Goal: Task Accomplishment & Management: Manage account settings

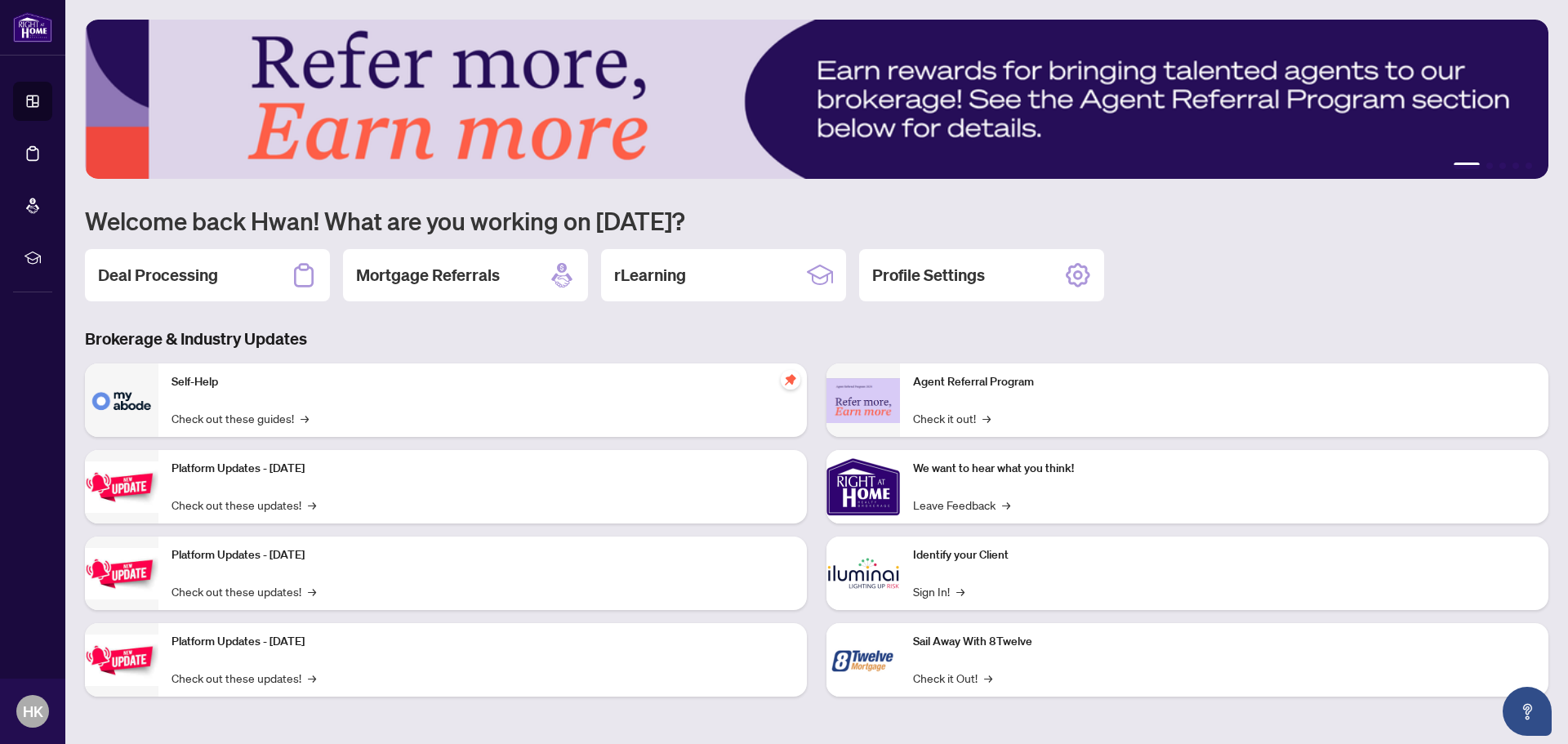
click at [259, 285] on div "Deal Processing" at bounding box center [207, 275] width 245 height 52
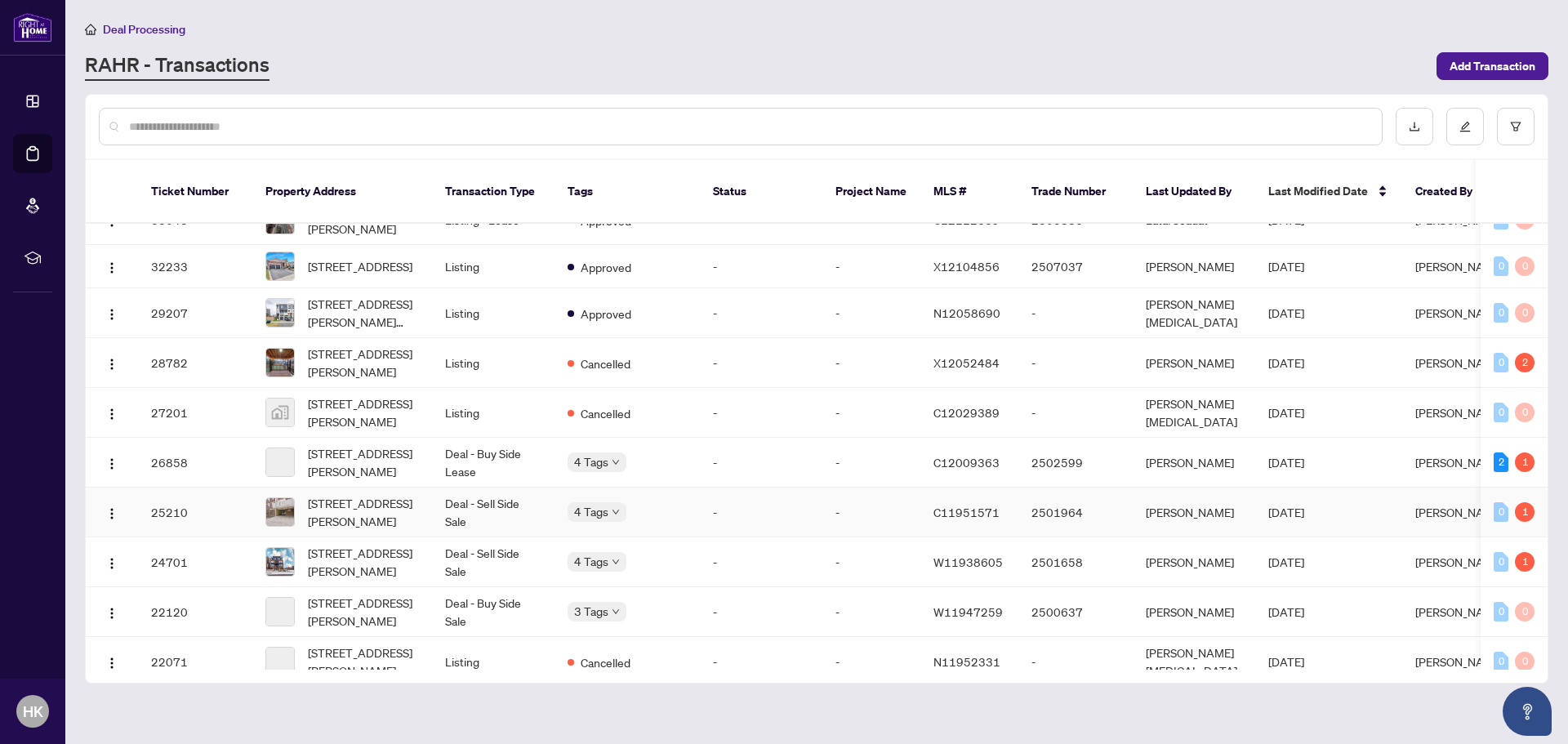
scroll to position [1389, 0]
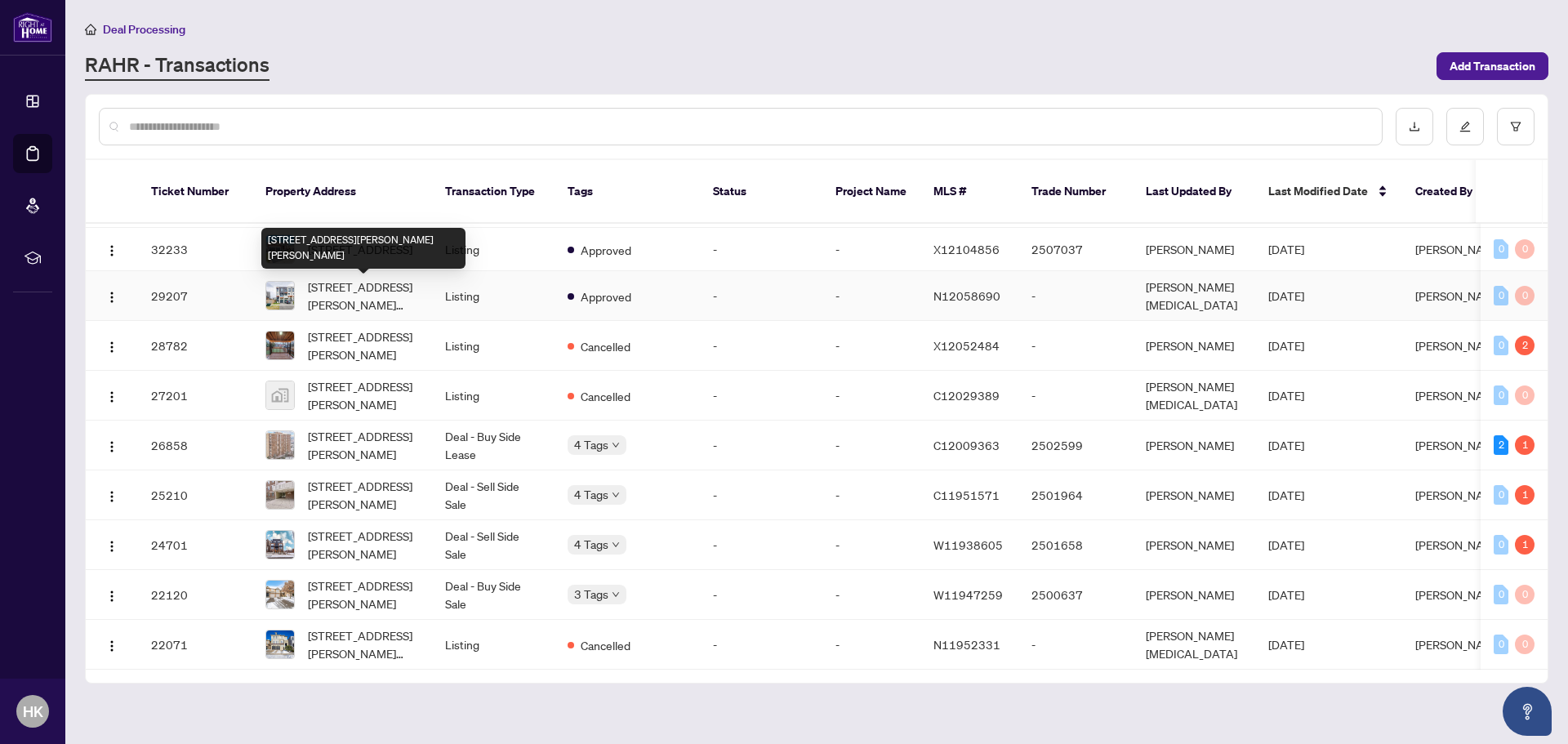
click at [373, 295] on span "[STREET_ADDRESS][PERSON_NAME][PERSON_NAME]" at bounding box center [363, 295] width 111 height 36
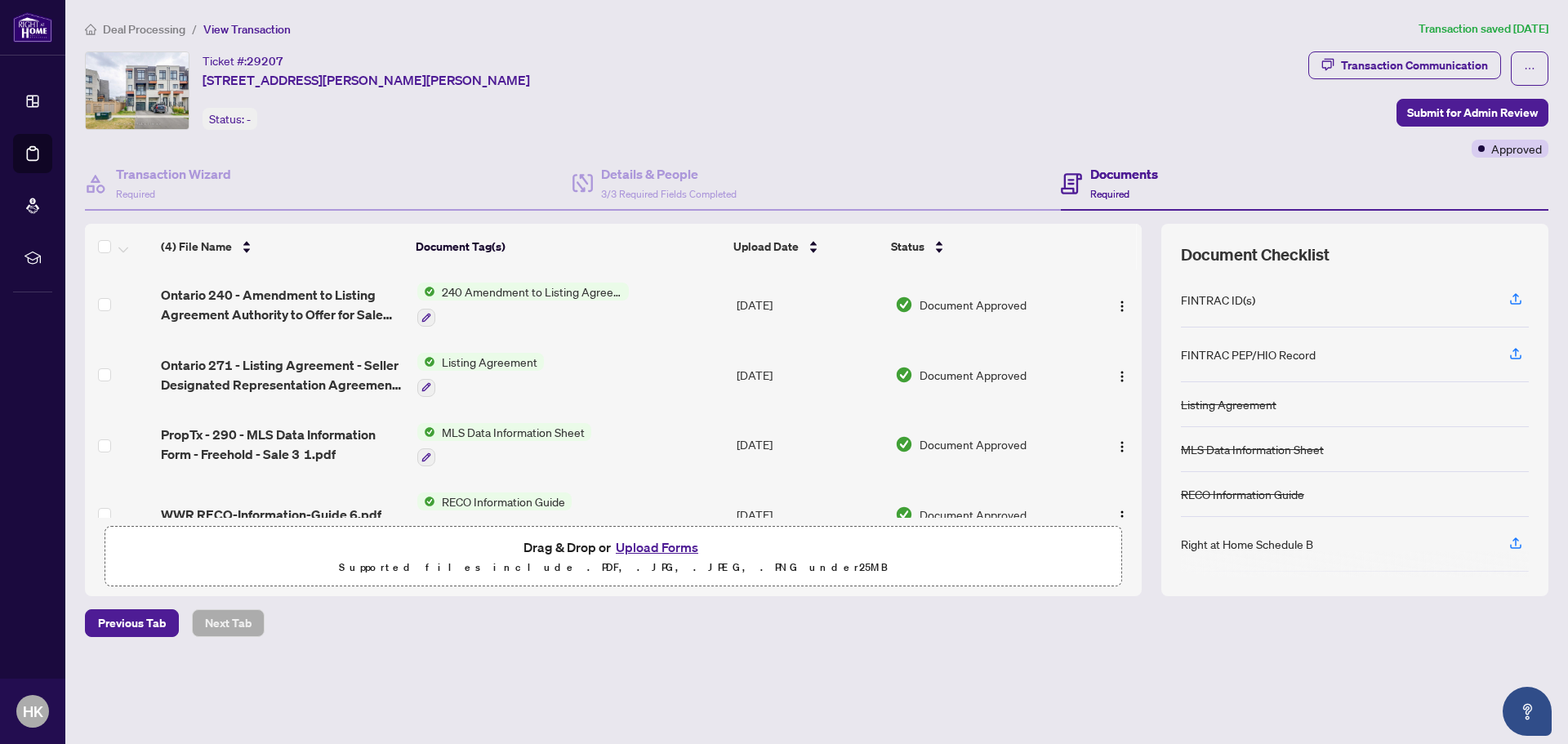
click at [668, 549] on button "Upload Forms" at bounding box center [657, 547] width 92 height 21
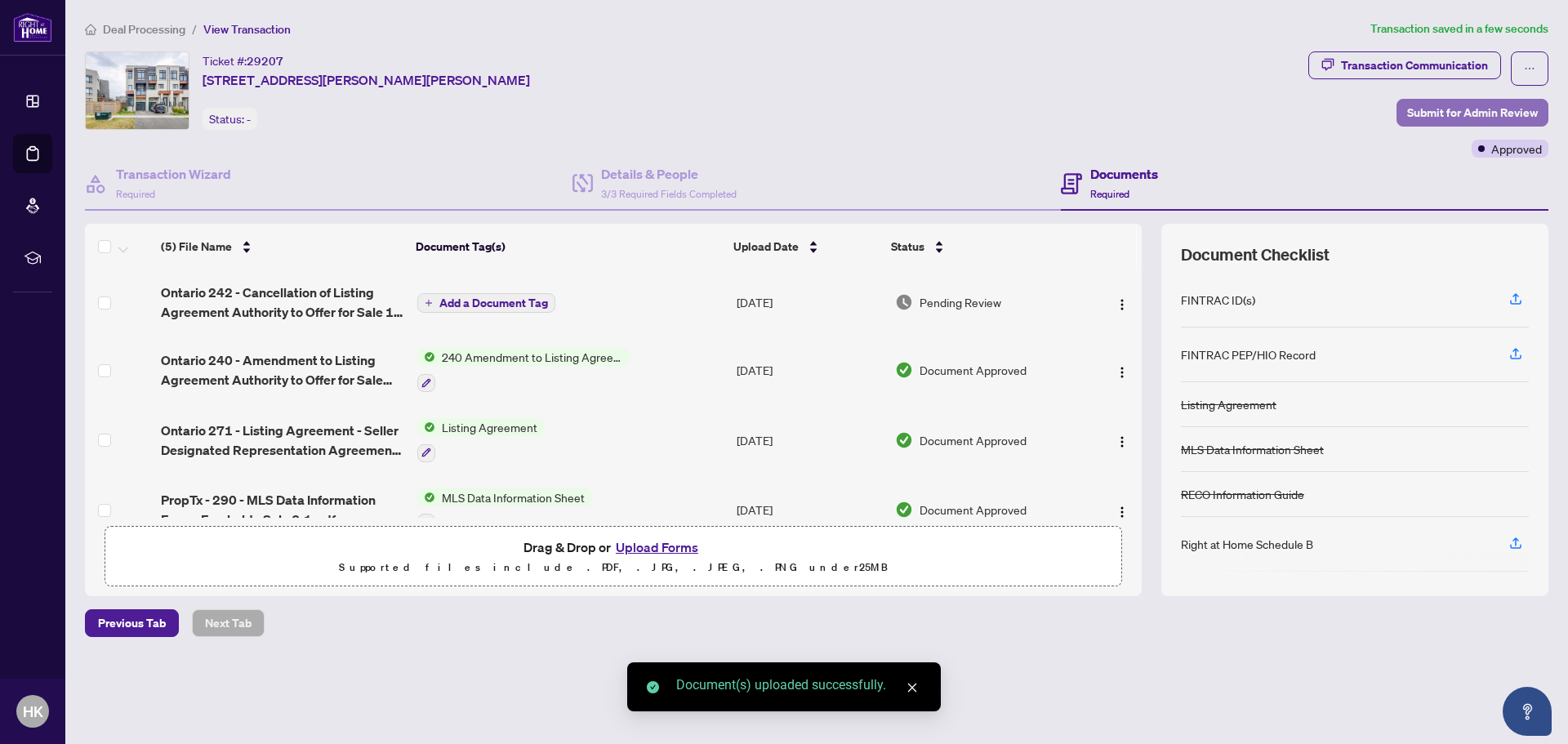
click at [1428, 107] on span "Submit for Admin Review" at bounding box center [1472, 113] width 130 height 26
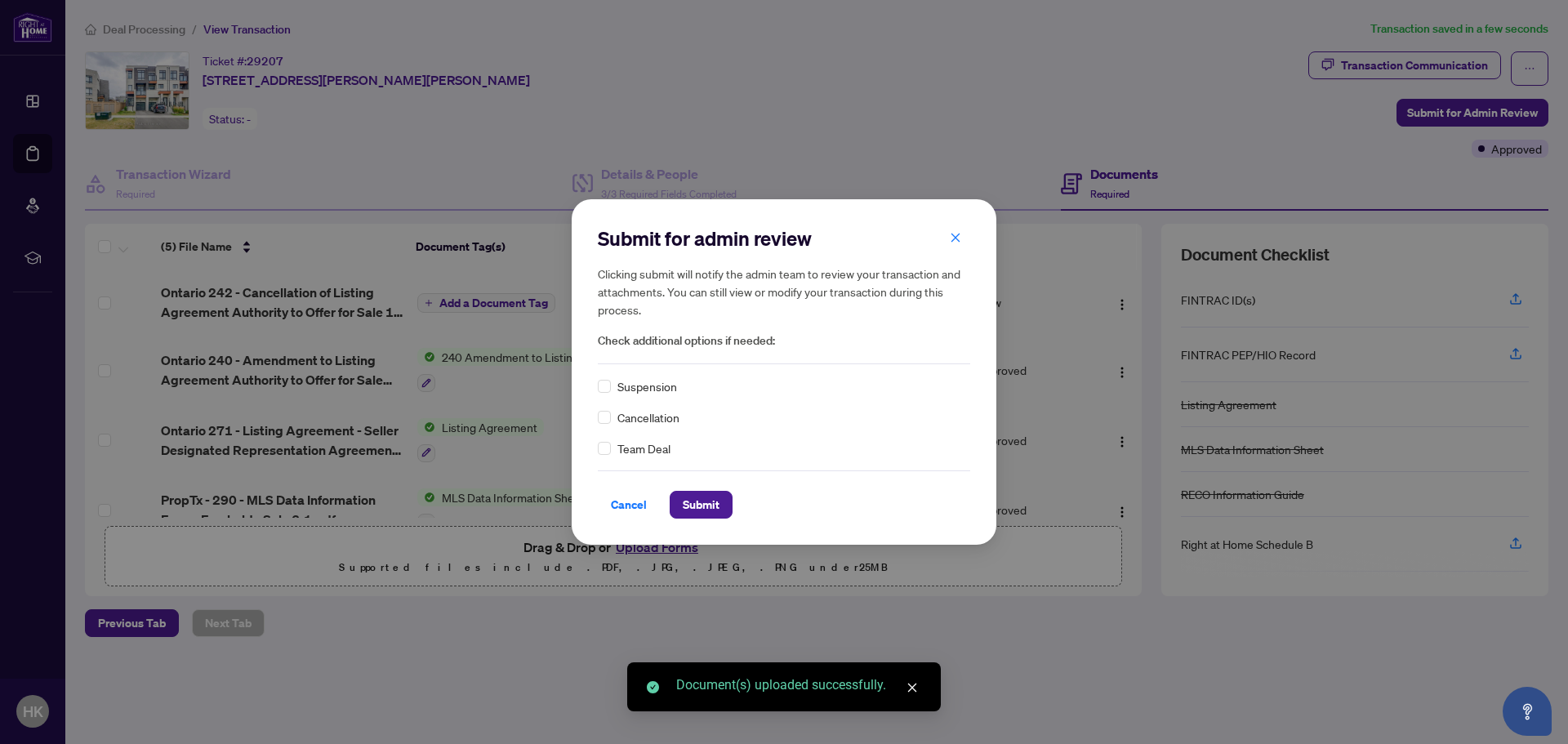
click at [652, 418] on span "Cancellation" at bounding box center [648, 417] width 62 height 18
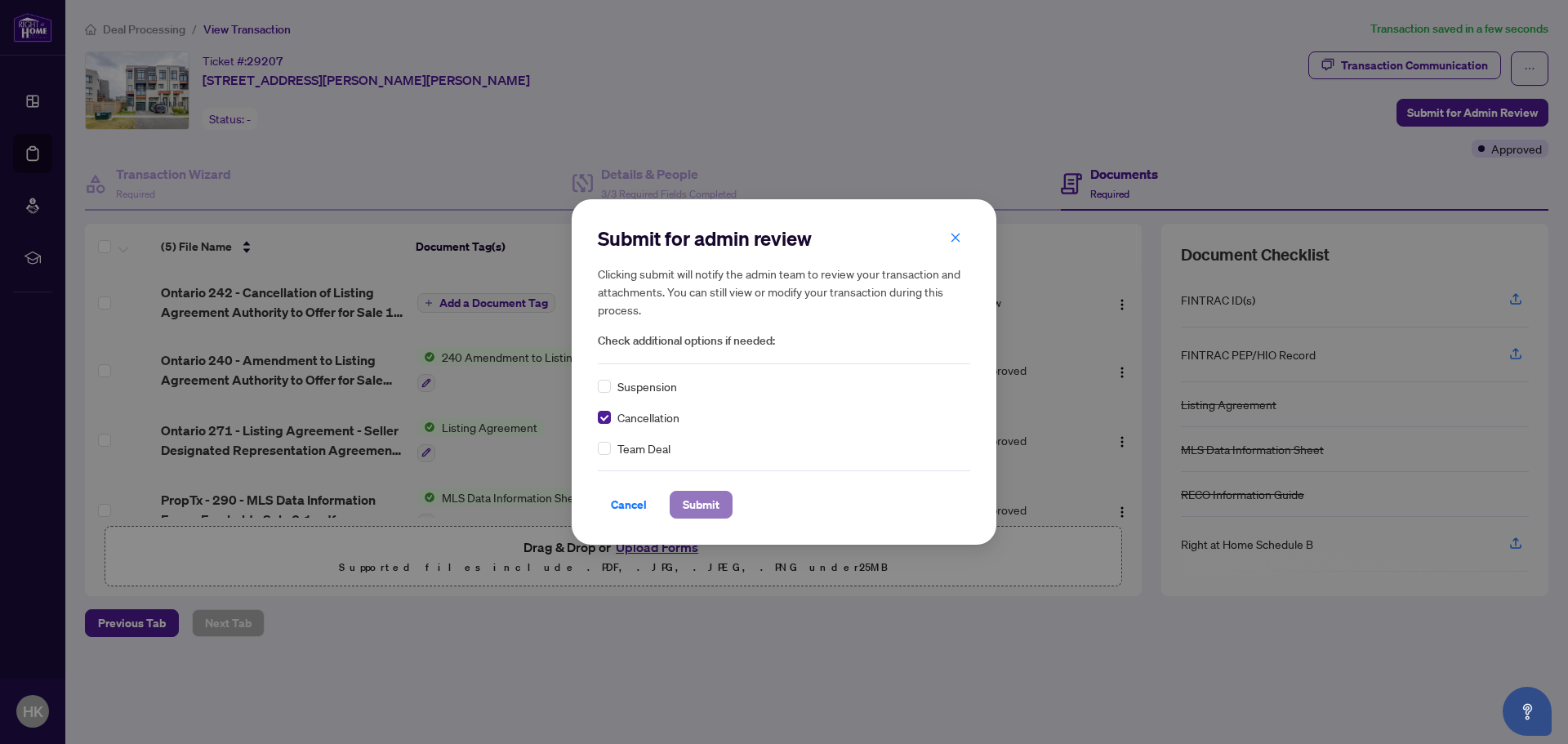
click at [715, 510] on span "Submit" at bounding box center [701, 504] width 36 height 26
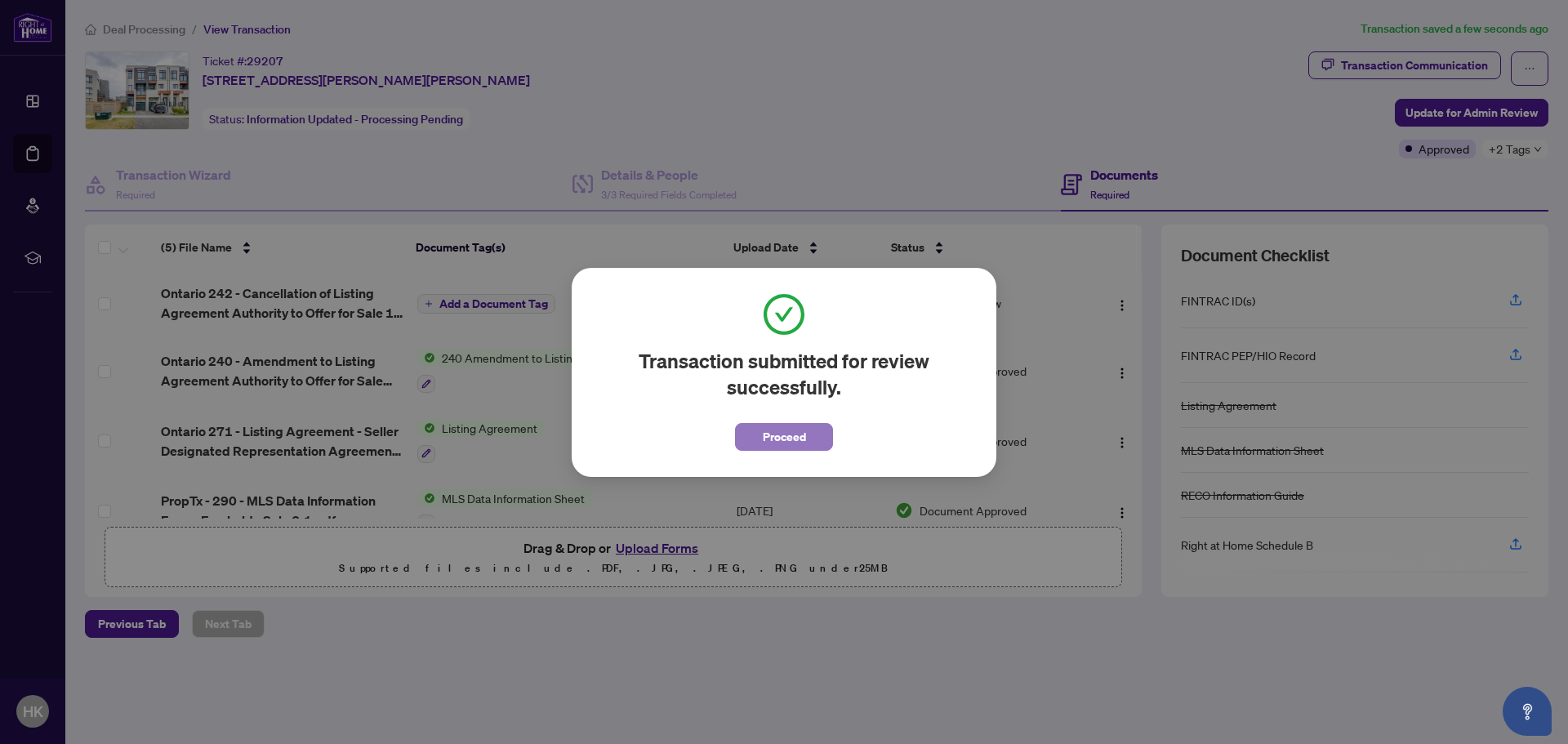
click at [768, 437] on span "Proceed" at bounding box center [784, 437] width 43 height 26
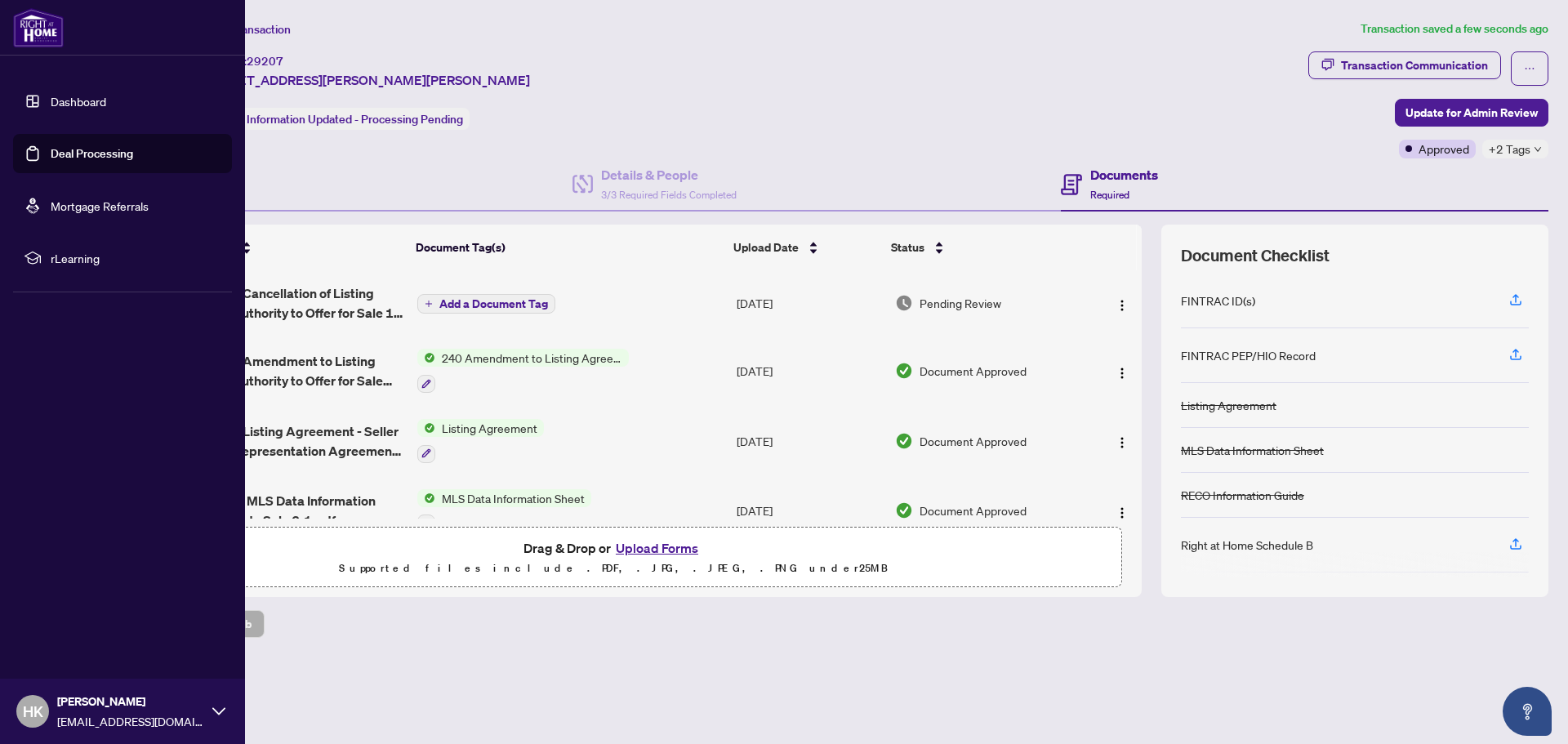
click at [59, 151] on link "Deal Processing" at bounding box center [91, 153] width 82 height 14
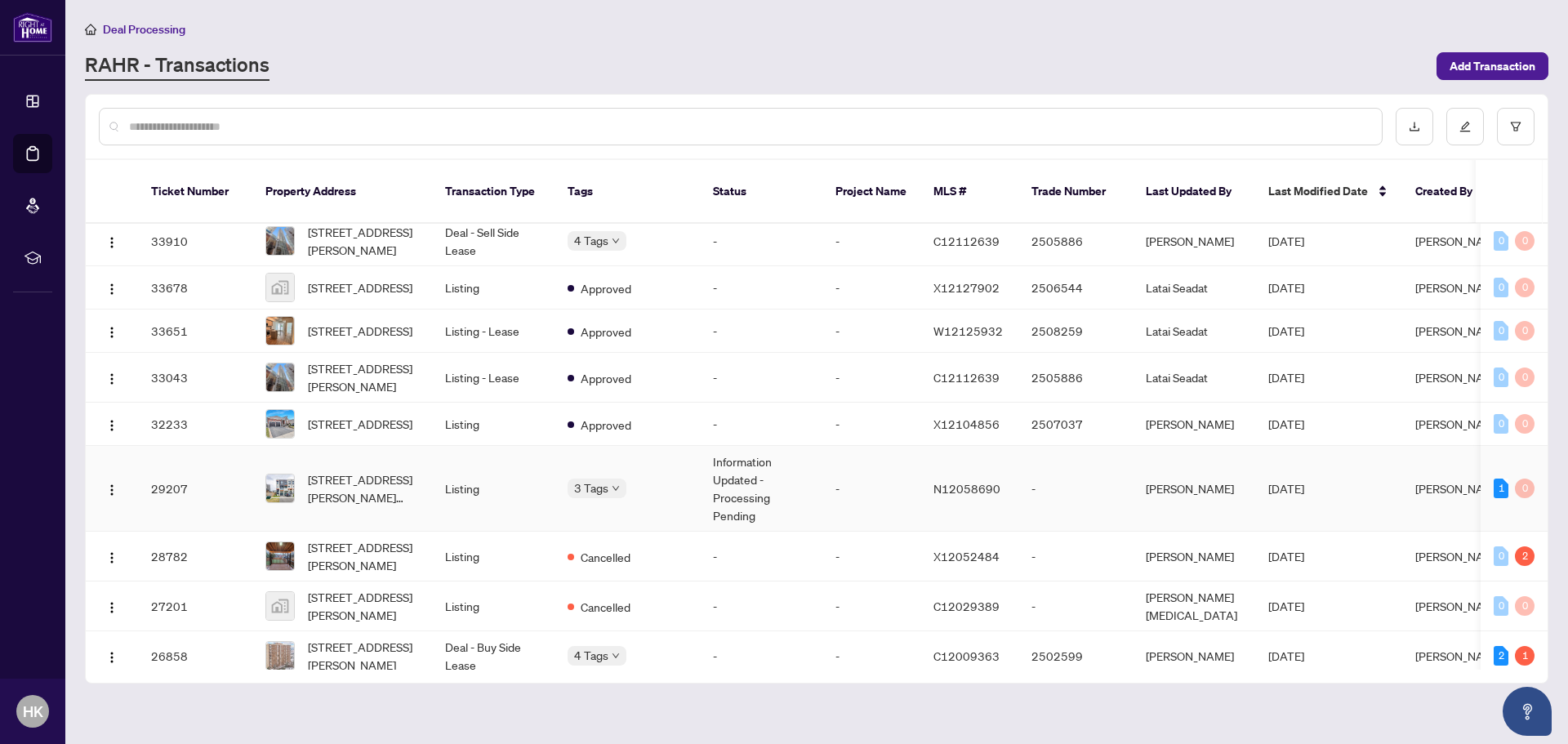
scroll to position [1242, 0]
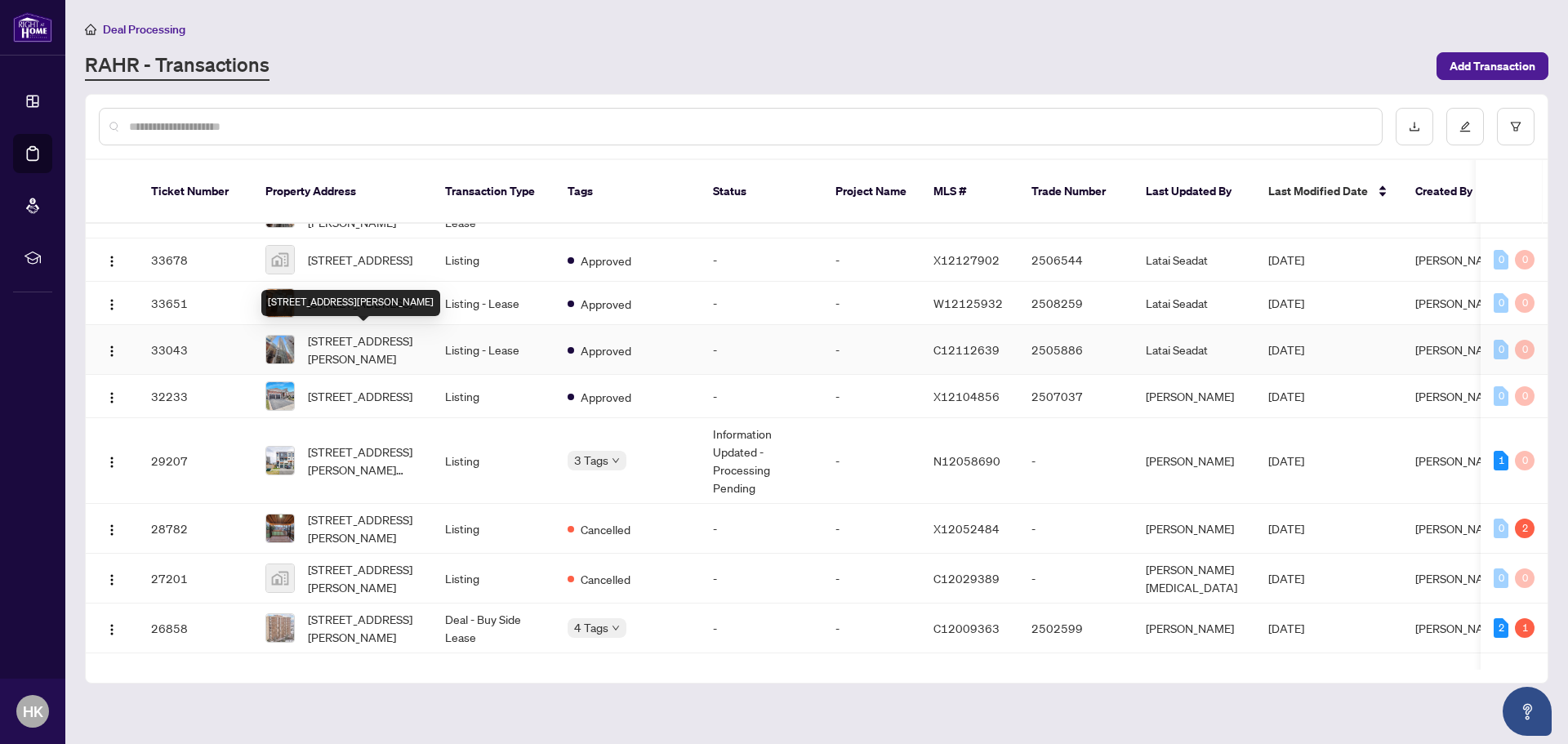
click at [390, 337] on span "[STREET_ADDRESS][PERSON_NAME]" at bounding box center [363, 350] width 111 height 36
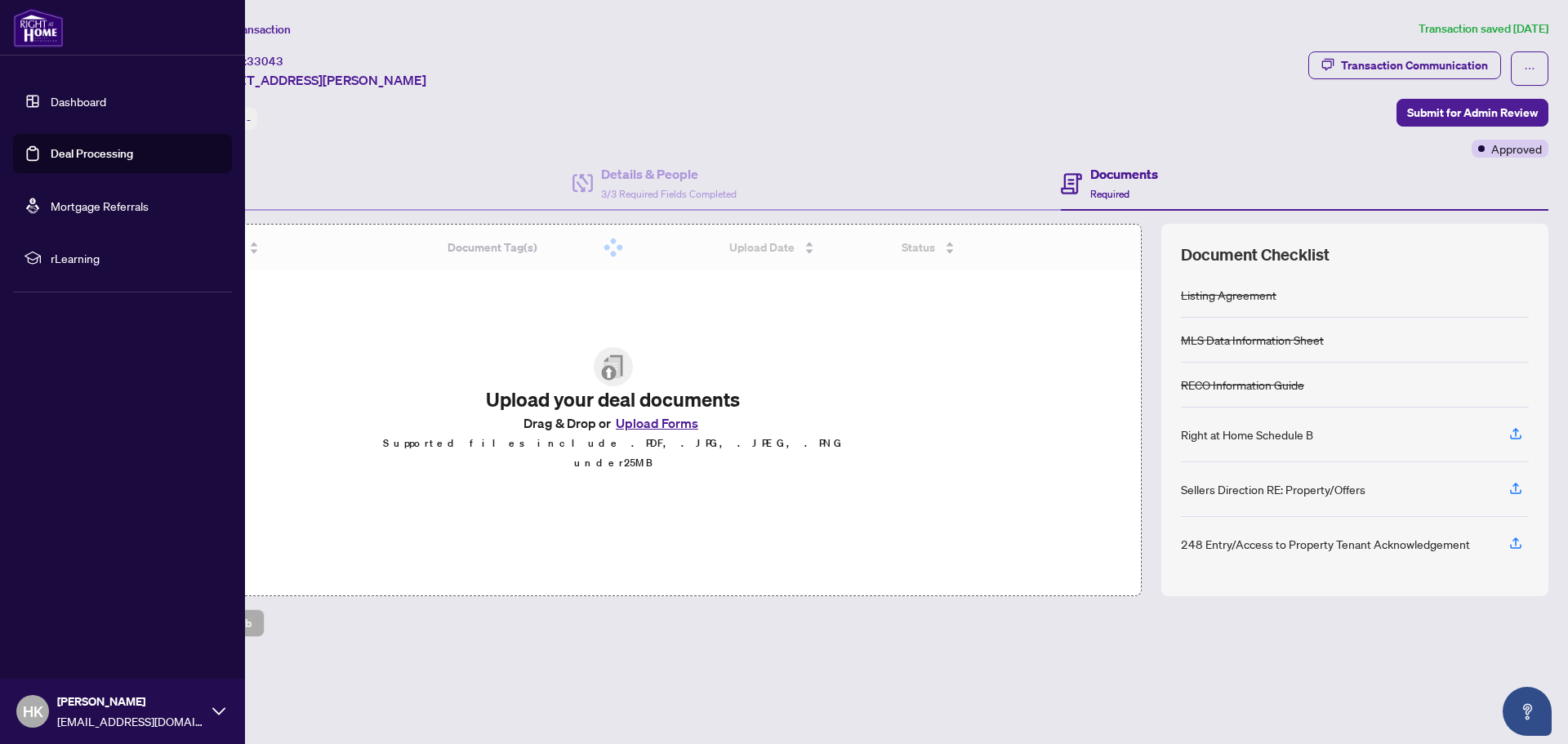
click at [51, 152] on link "Deal Processing" at bounding box center [91, 153] width 82 height 14
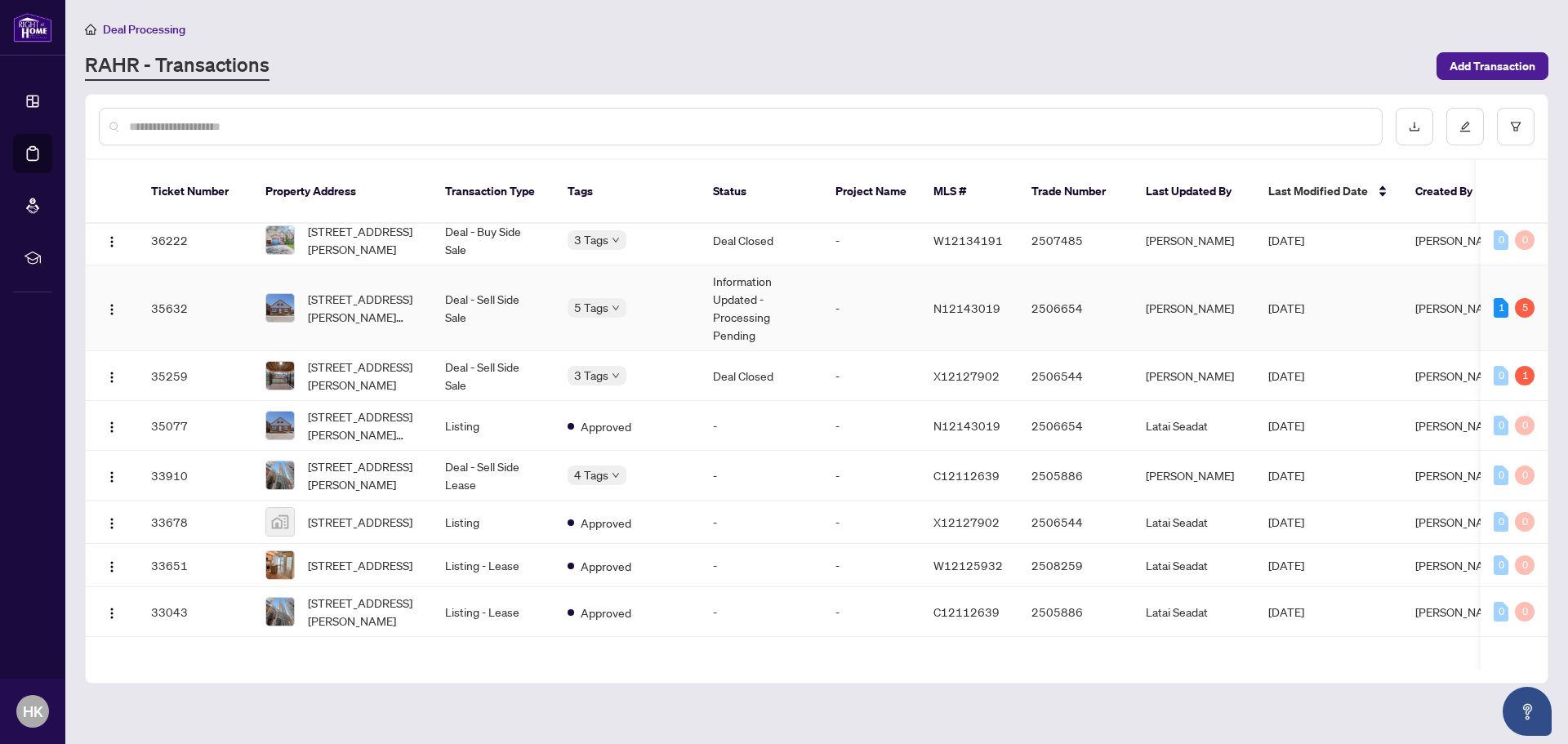
scroll to position [980, 0]
click at [494, 460] on td "Deal - Sell Side Lease" at bounding box center [493, 475] width 123 height 50
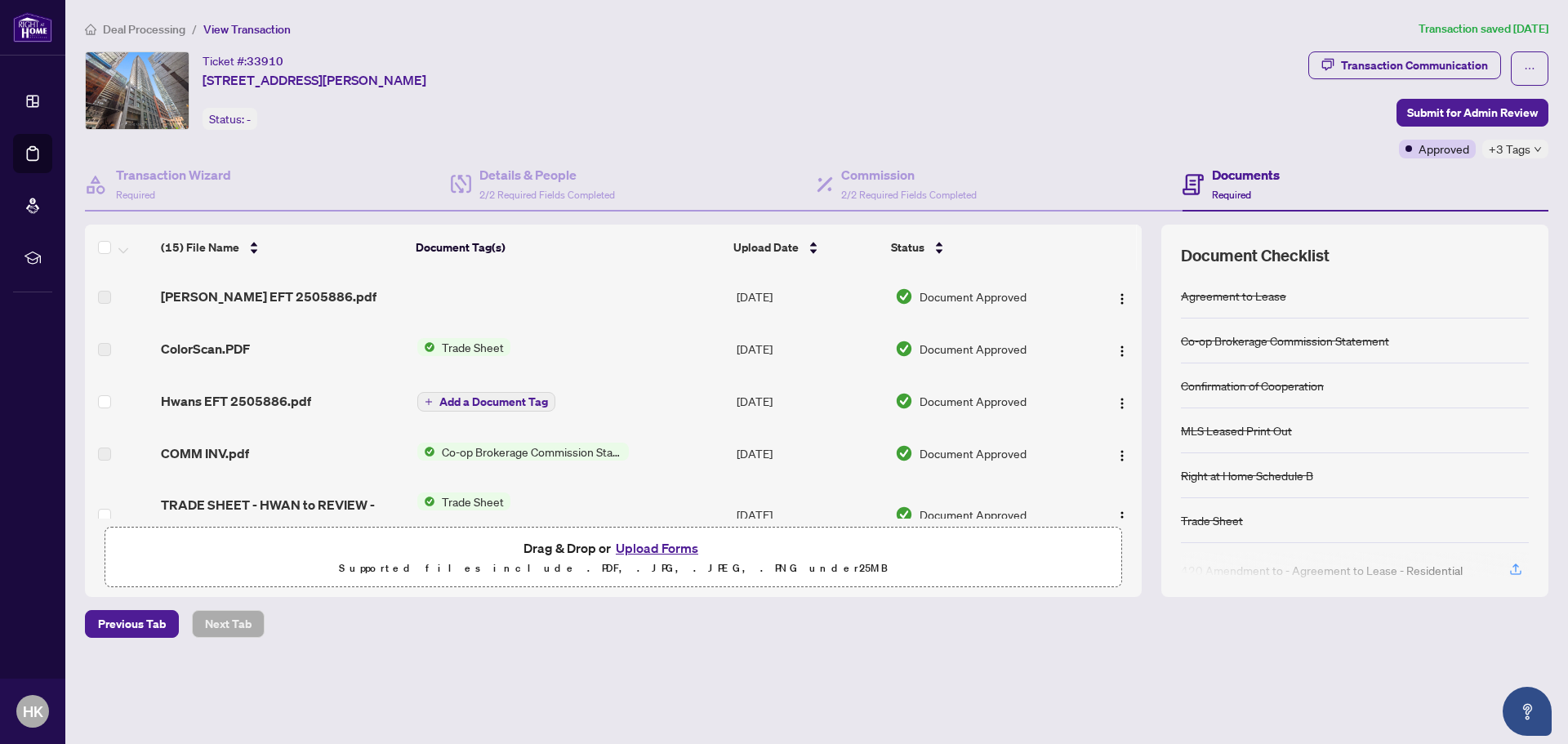
scroll to position [82, 0]
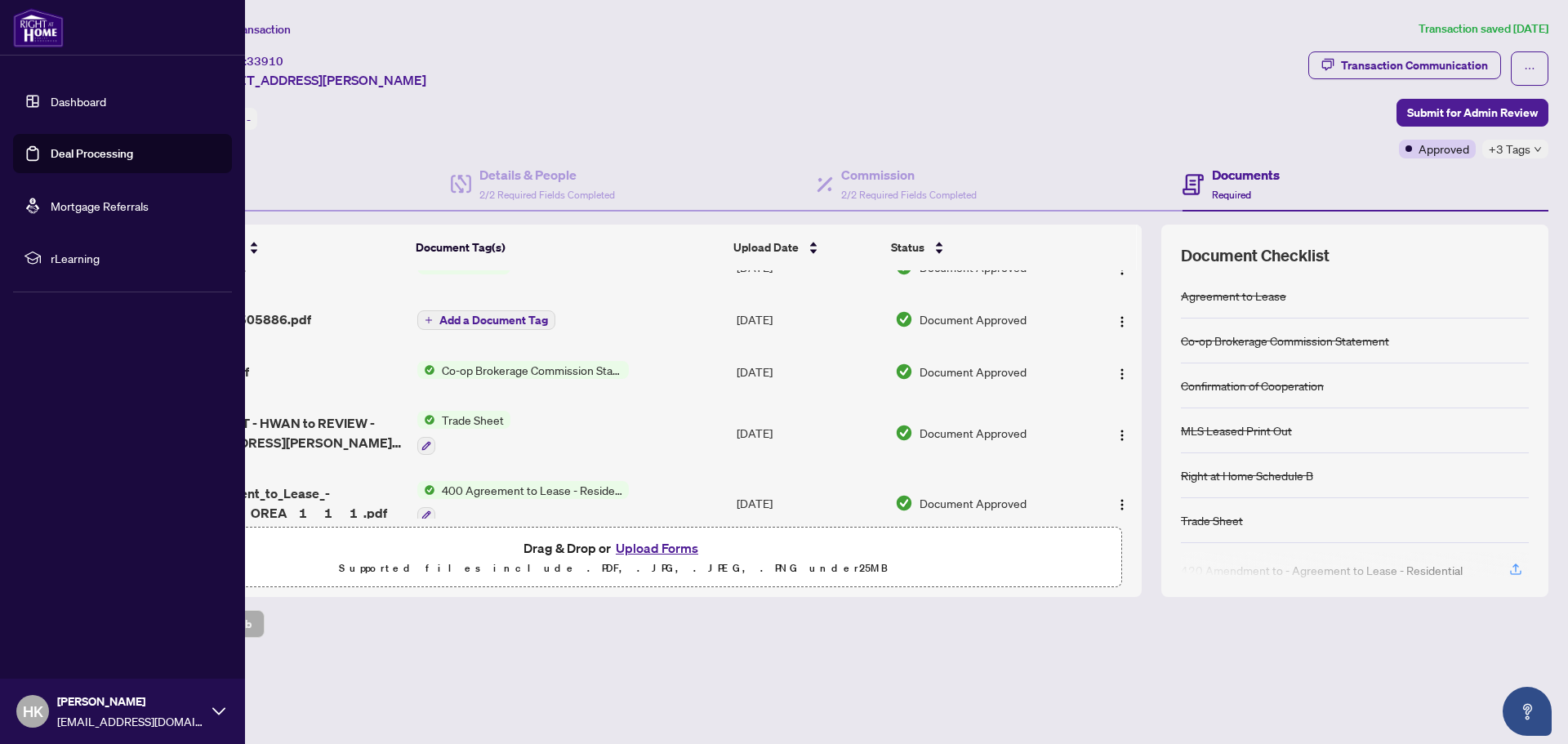
click at [51, 161] on link "Deal Processing" at bounding box center [91, 153] width 82 height 14
